Goal: Task Accomplishment & Management: Use online tool/utility

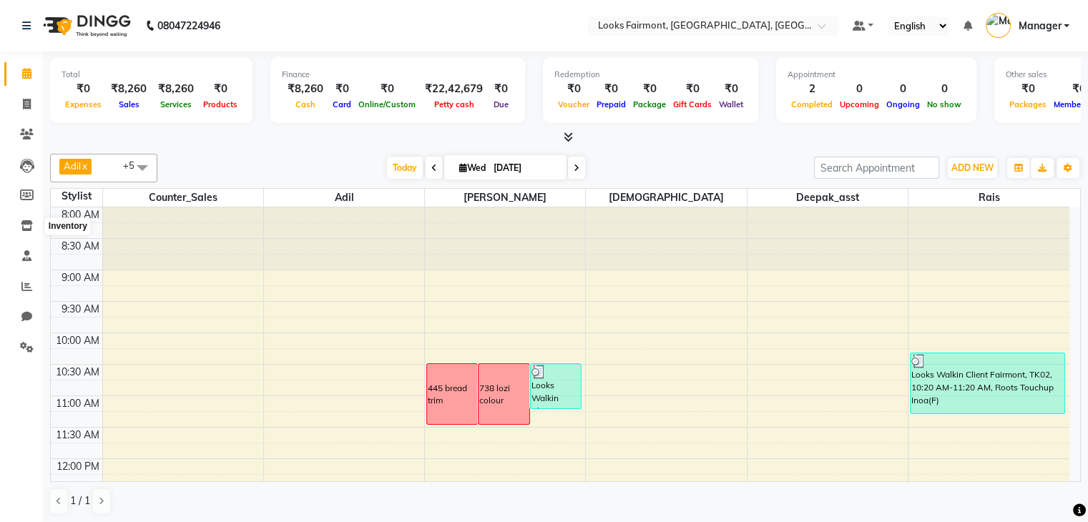
scroll to position [143, 0]
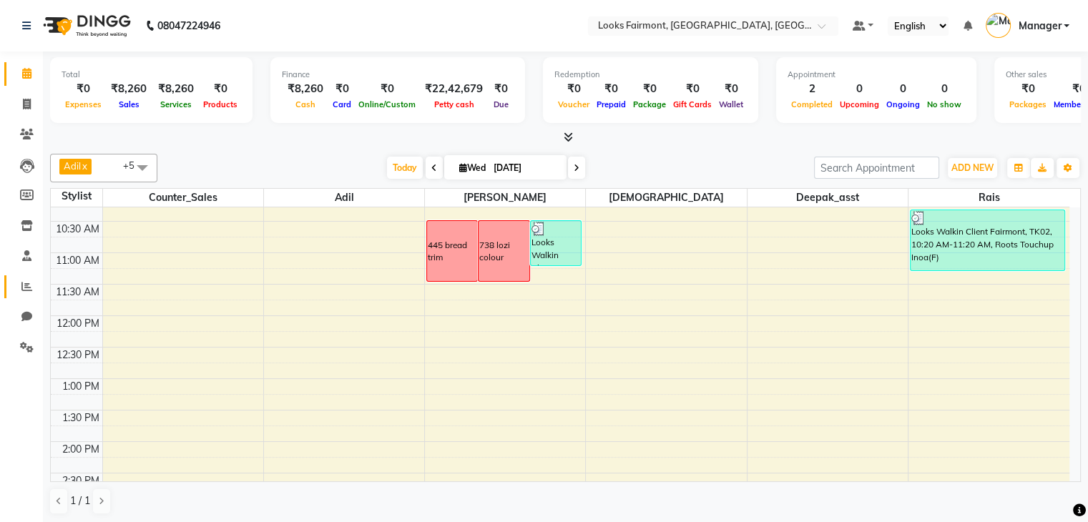
click at [21, 295] on link "Reports" at bounding box center [21, 287] width 34 height 24
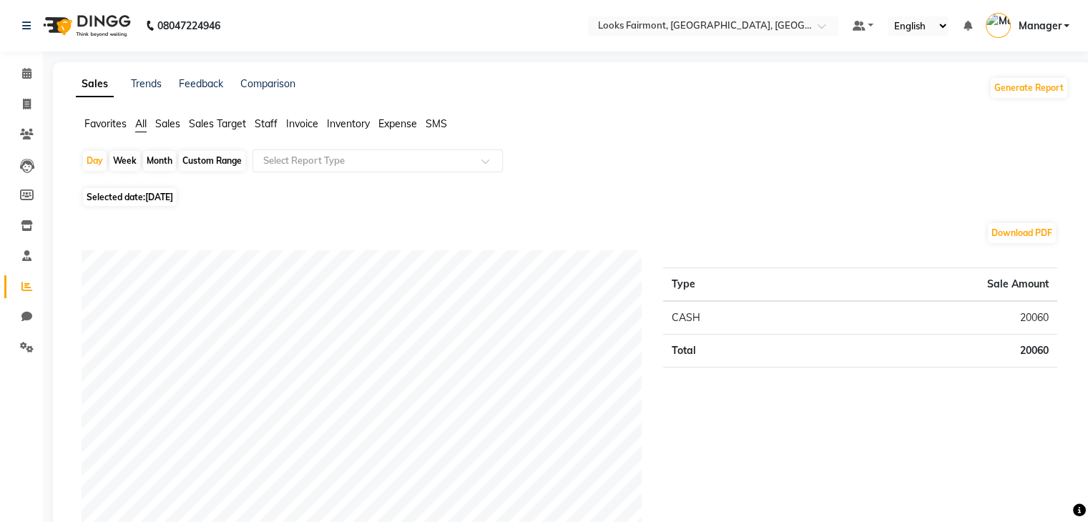
click at [260, 124] on span "Staff" at bounding box center [266, 123] width 23 height 13
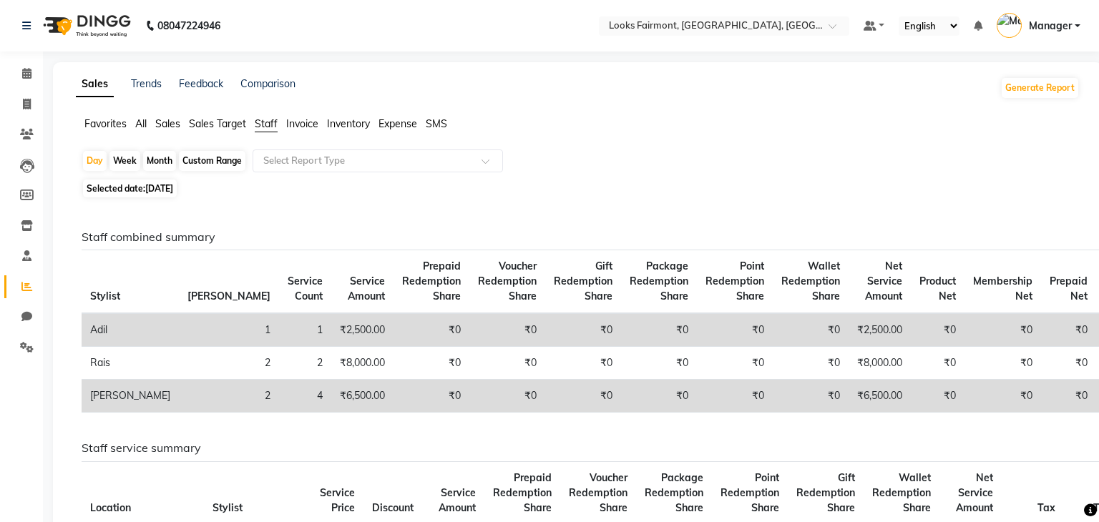
click at [163, 128] on span "Sales" at bounding box center [167, 123] width 25 height 13
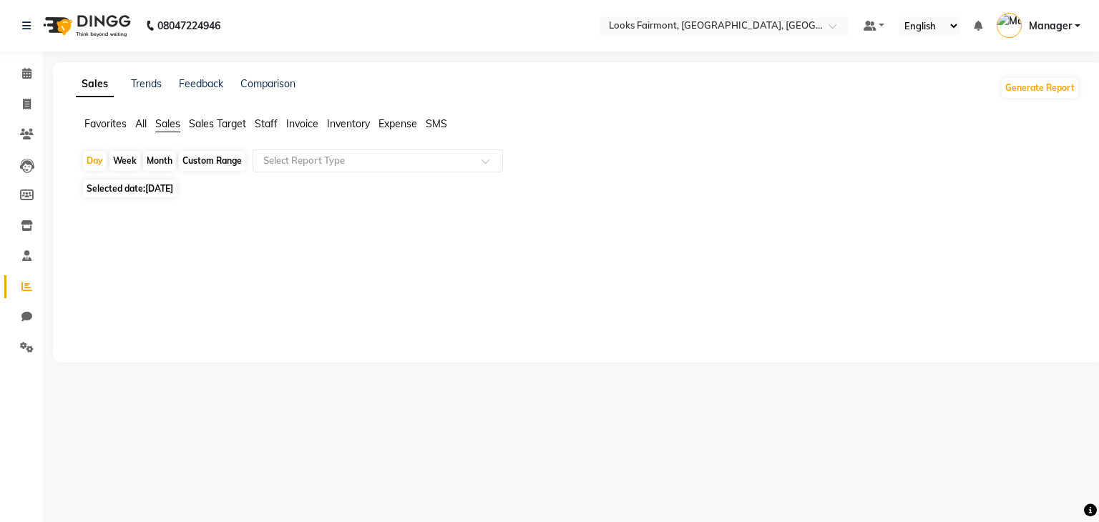
click at [207, 125] on span "Sales Target" at bounding box center [217, 123] width 57 height 13
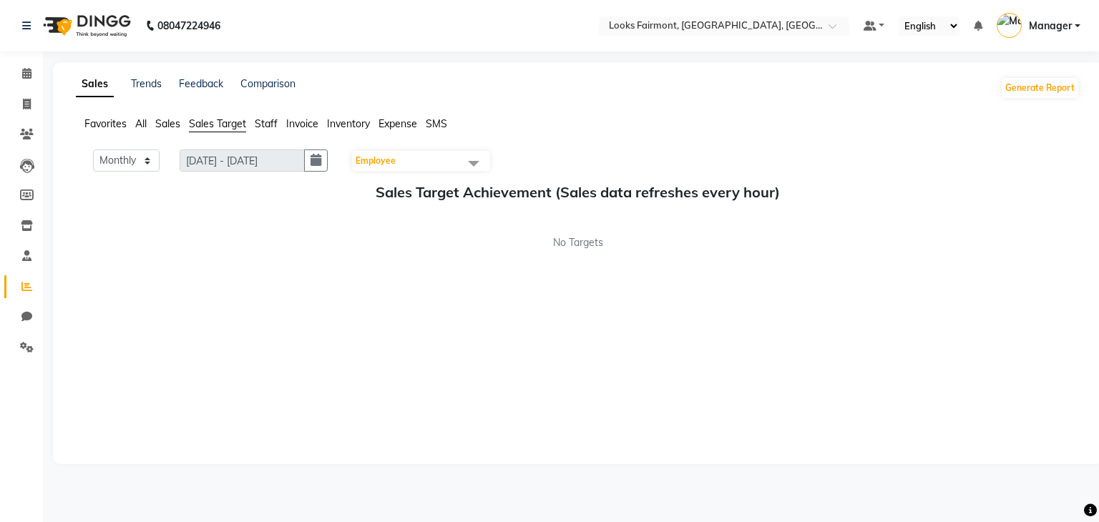
click at [170, 127] on span "Sales" at bounding box center [167, 123] width 25 height 13
